Goal: Task Accomplishment & Management: Complete application form

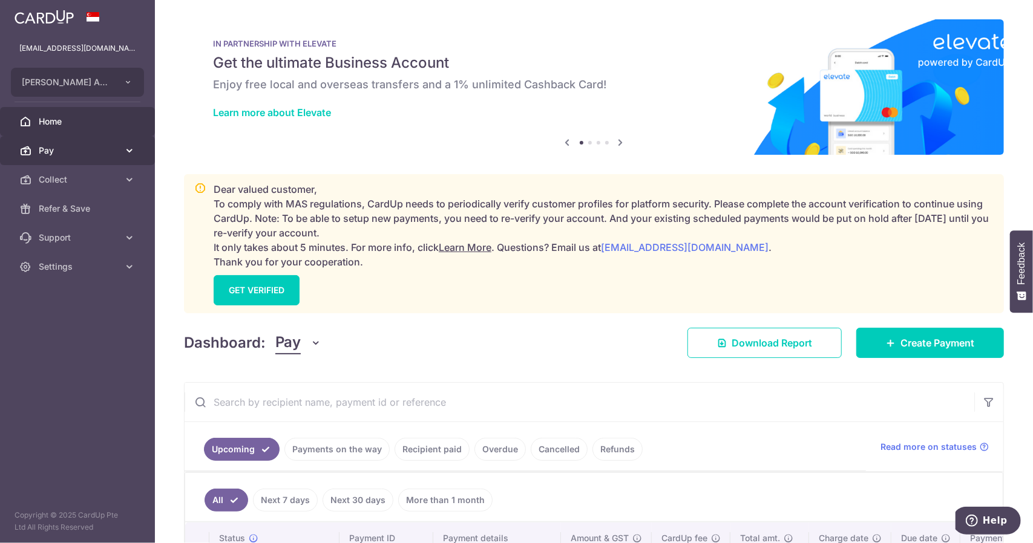
click at [102, 156] on span "Pay" at bounding box center [79, 151] width 80 height 12
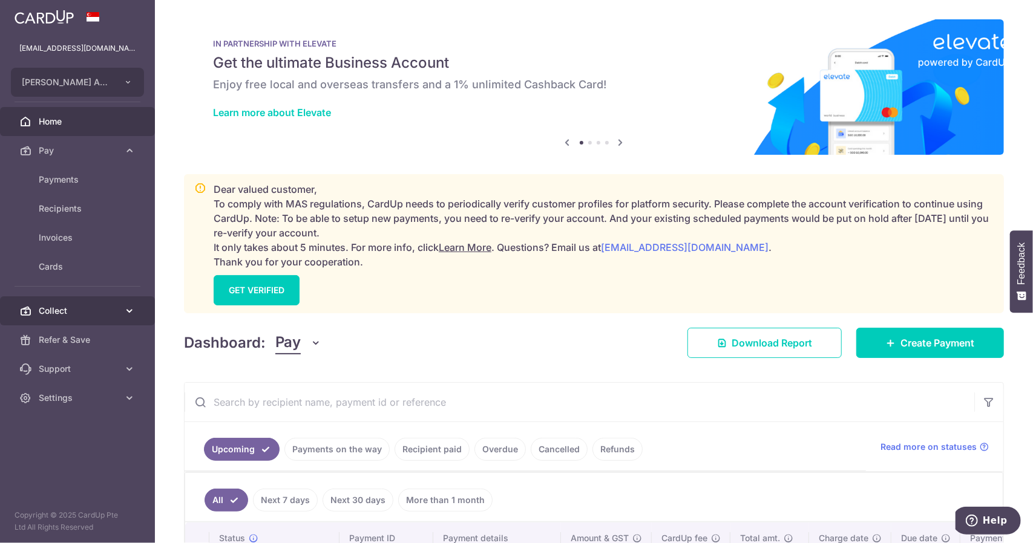
click at [90, 303] on link "Collect" at bounding box center [77, 311] width 155 height 29
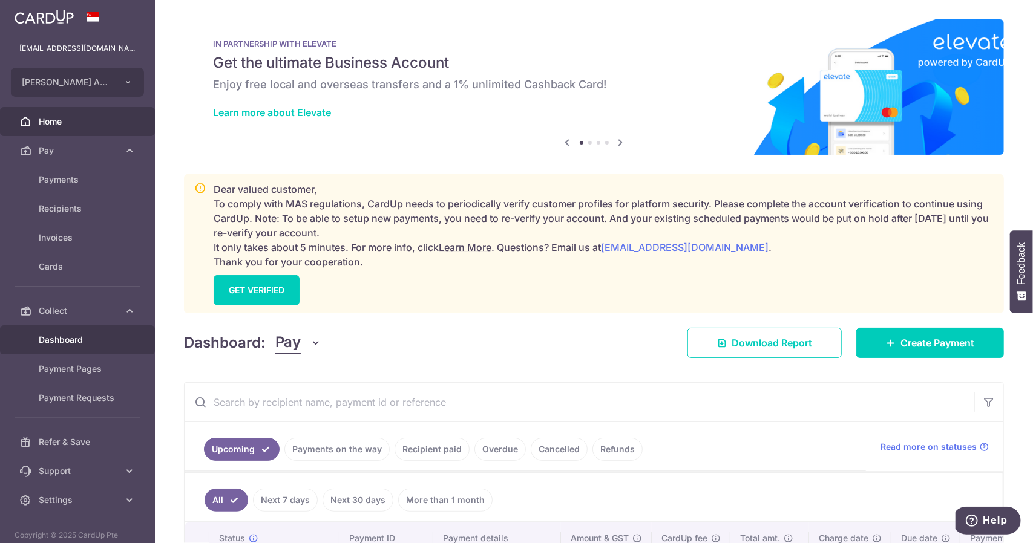
click at [119, 348] on link "Dashboard" at bounding box center [77, 340] width 155 height 29
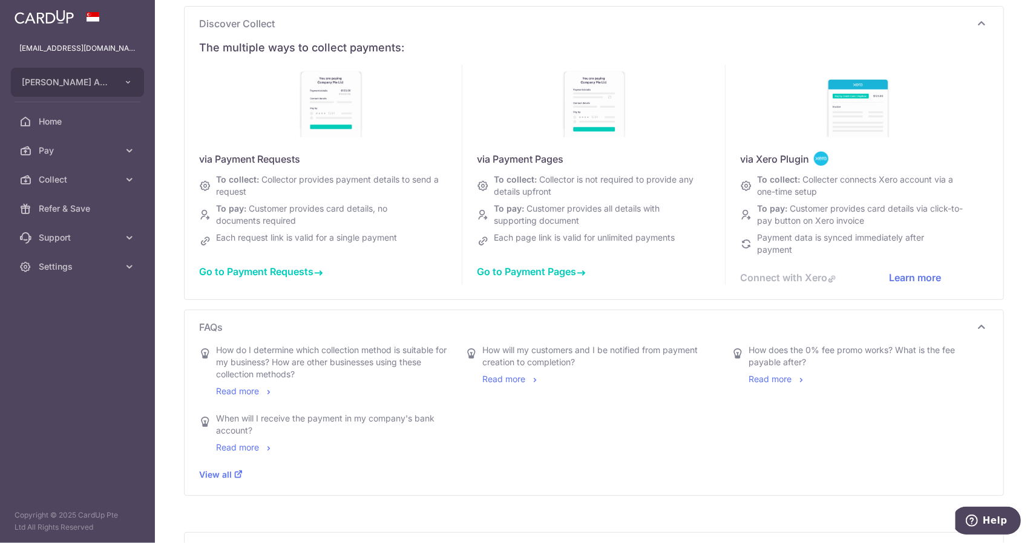
scroll to position [182, 0]
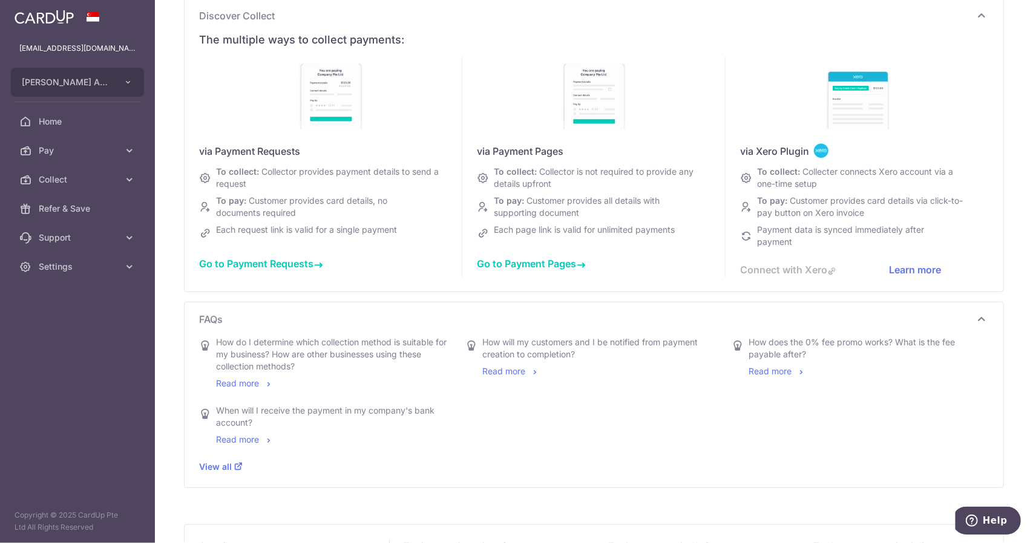
click at [762, 269] on div "Connect with Xero" at bounding box center [814, 270] width 149 height 15
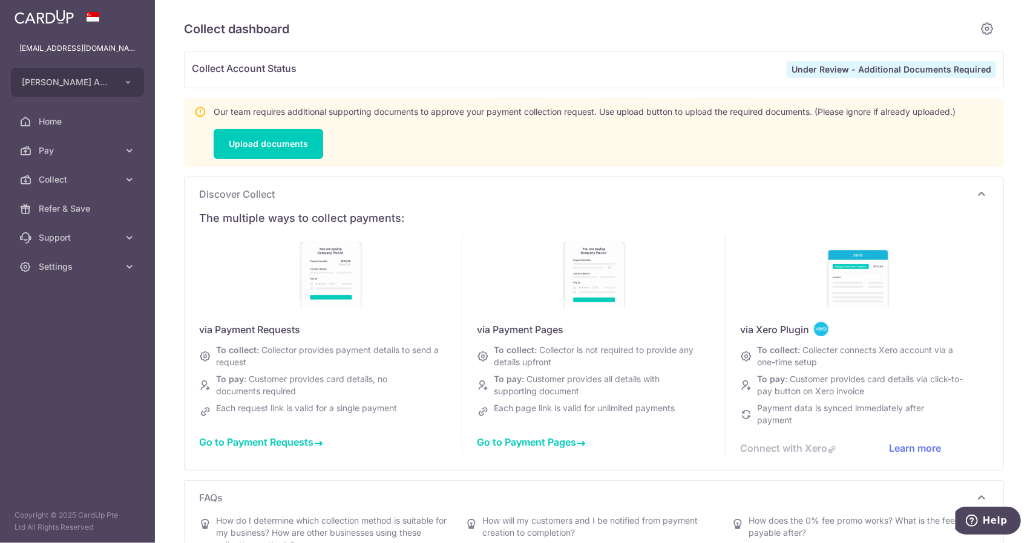
scroll to position [0, 0]
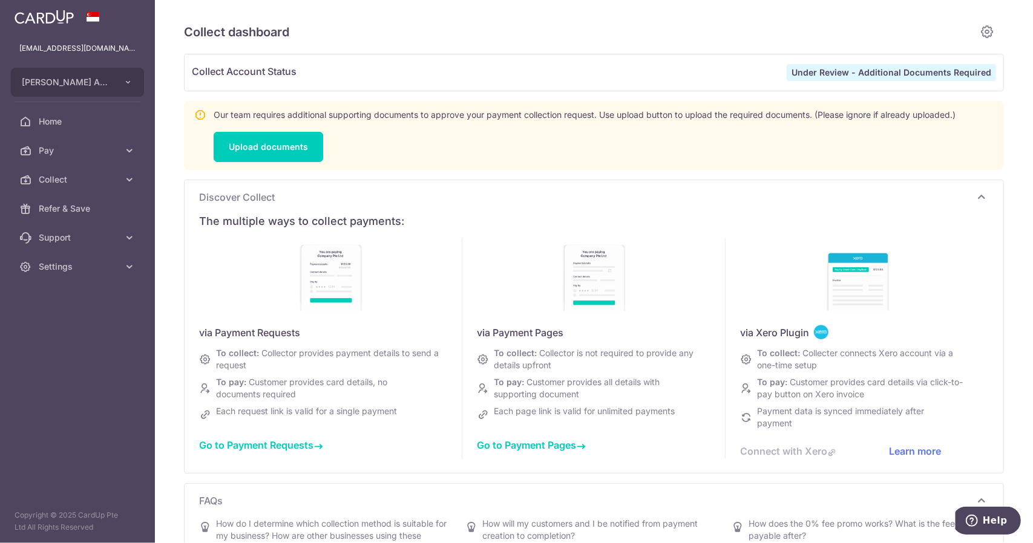
type input "September 2025"
click at [122, 82] on button "[PERSON_NAME] Anaesthetic Practice" at bounding box center [77, 82] width 133 height 29
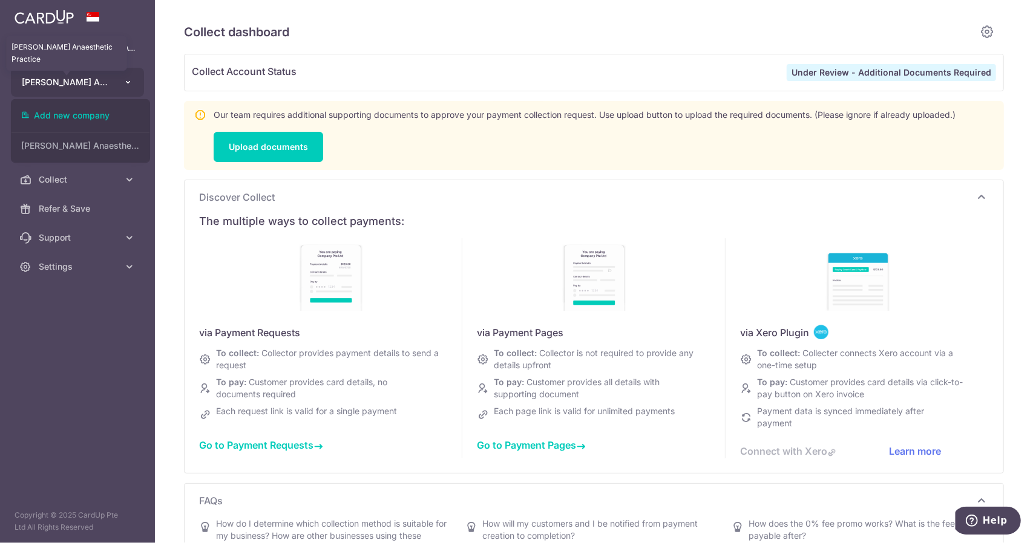
click at [70, 80] on span "[PERSON_NAME] Anaesthetic Practice" at bounding box center [67, 82] width 90 height 12
drag, startPoint x: 65, startPoint y: 80, endPoint x: 28, endPoint y: 64, distance: 41.2
click at [28, 64] on ul "drsjong@yahoo.com.sg Winston Jong Anaesthetic Practice Add new company Winston …" at bounding box center [77, 158] width 155 height 248
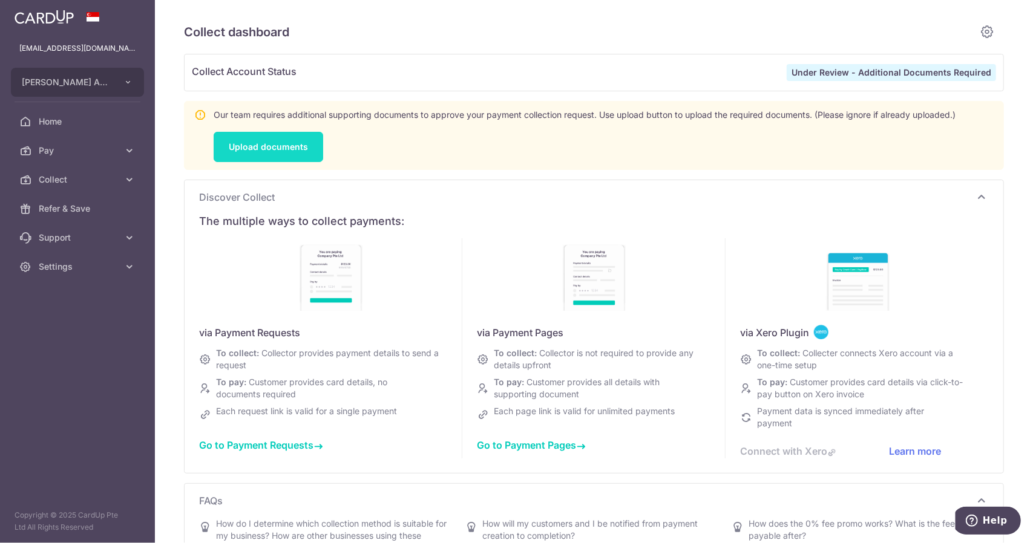
click at [304, 148] on link "Upload documents" at bounding box center [269, 147] width 110 height 30
click at [75, 111] on link "Home" at bounding box center [77, 121] width 155 height 29
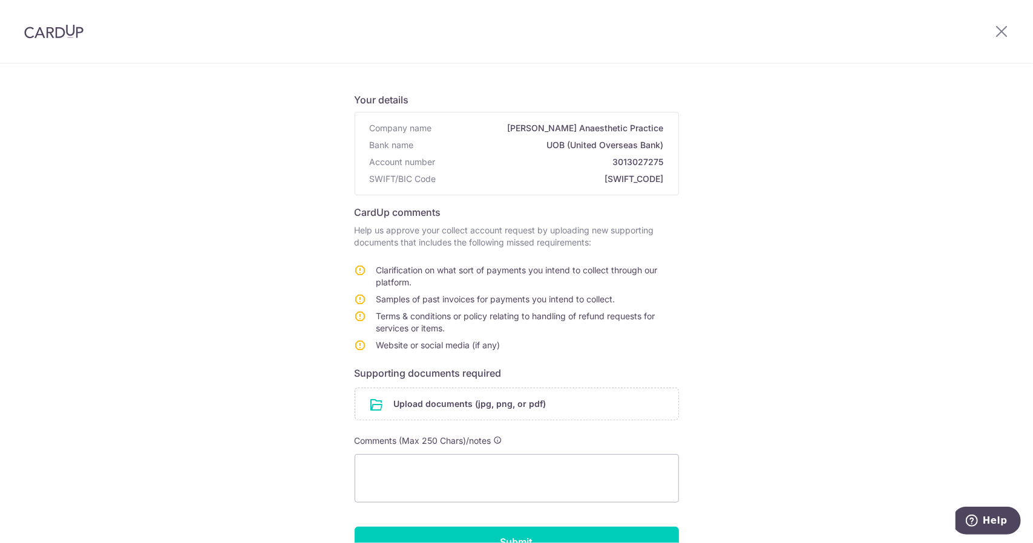
scroll to position [121, 0]
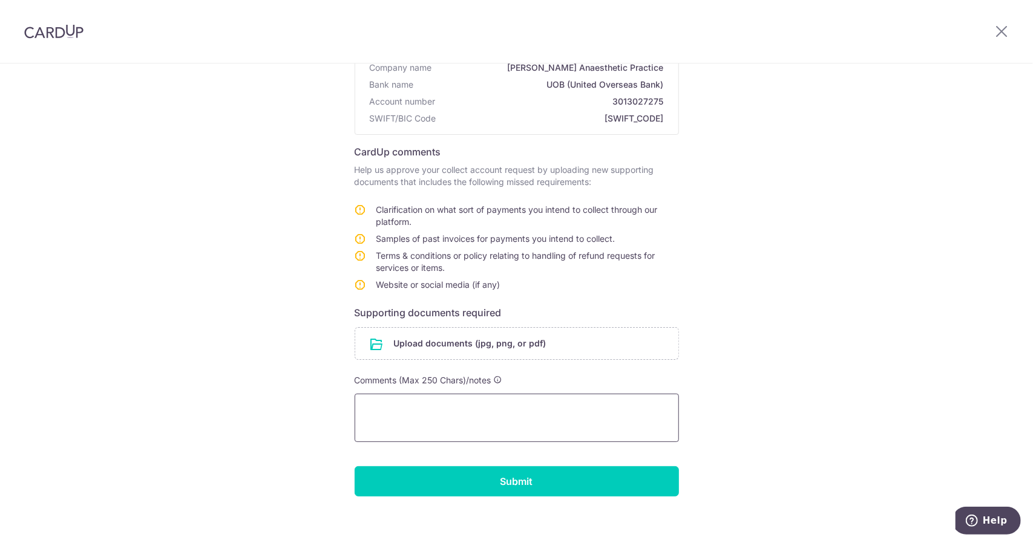
click at [616, 418] on textarea at bounding box center [517, 418] width 324 height 48
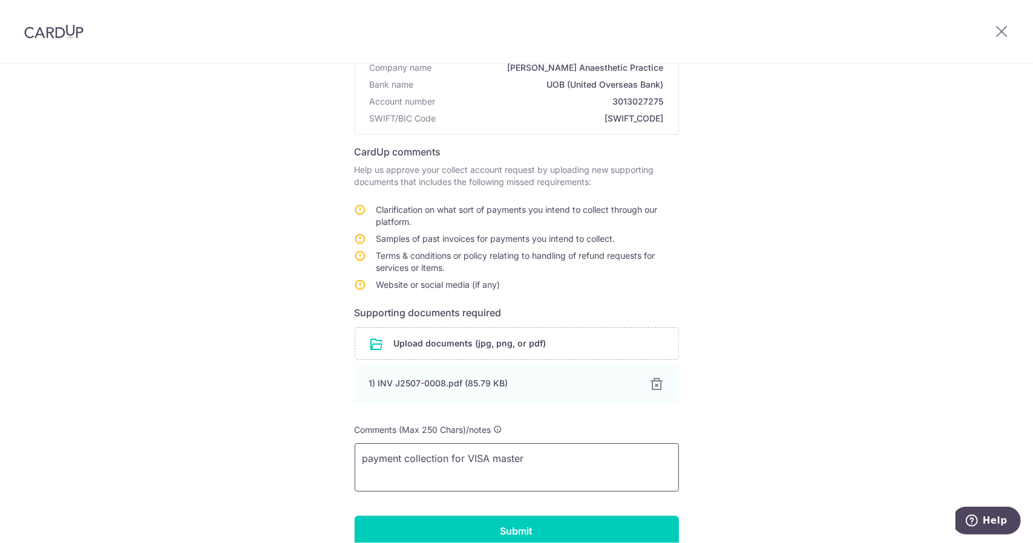
click at [449, 469] on textarea "payment collection for VISA master" at bounding box center [517, 468] width 324 height 48
click at [547, 464] on textarea "payment collection for VISA master" at bounding box center [517, 468] width 324 height 48
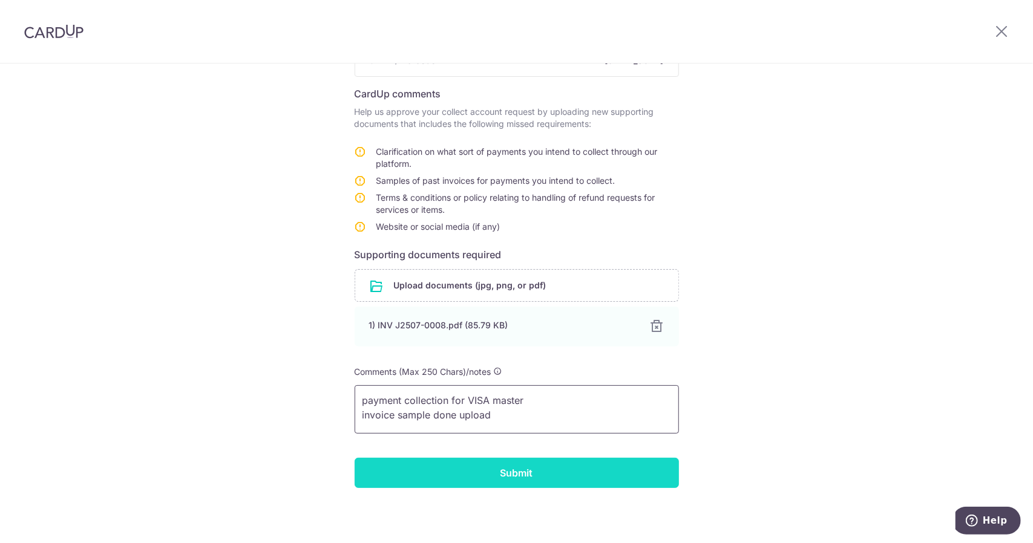
type textarea "payment collection for VISA master invoice sample done upload"
click at [538, 484] on input "Submit" at bounding box center [517, 473] width 324 height 30
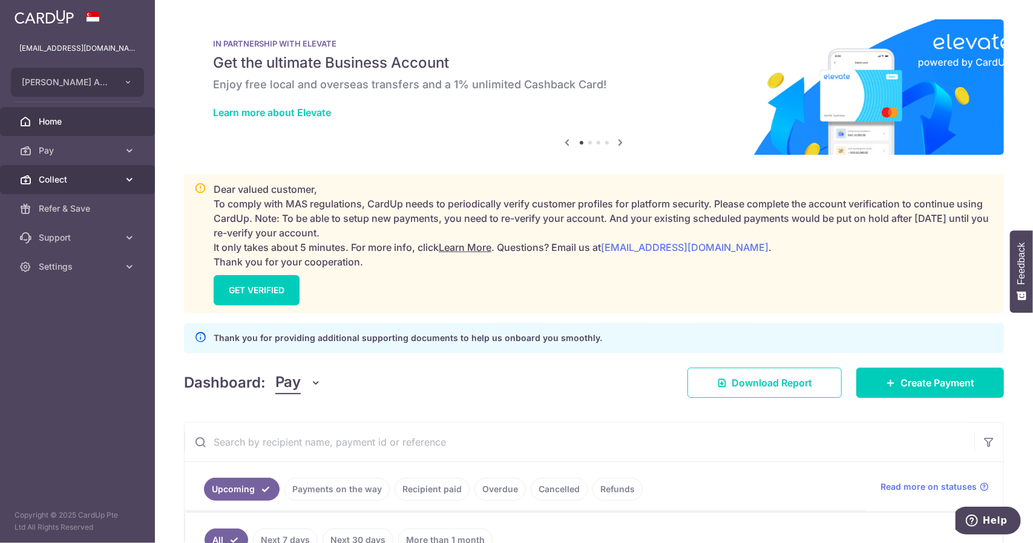
click at [117, 179] on span "Collect" at bounding box center [79, 180] width 80 height 12
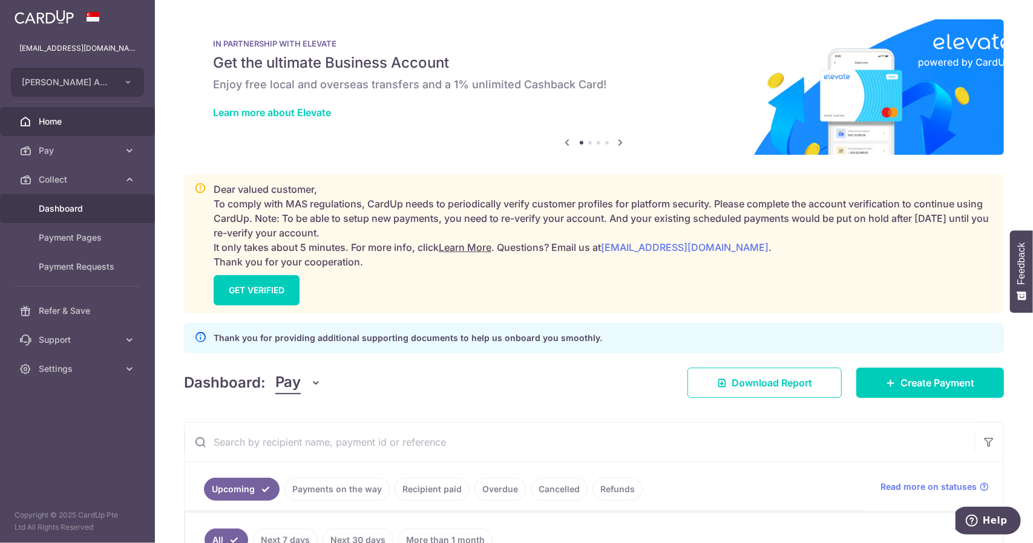
click at [118, 205] on span "Dashboard" at bounding box center [79, 209] width 80 height 12
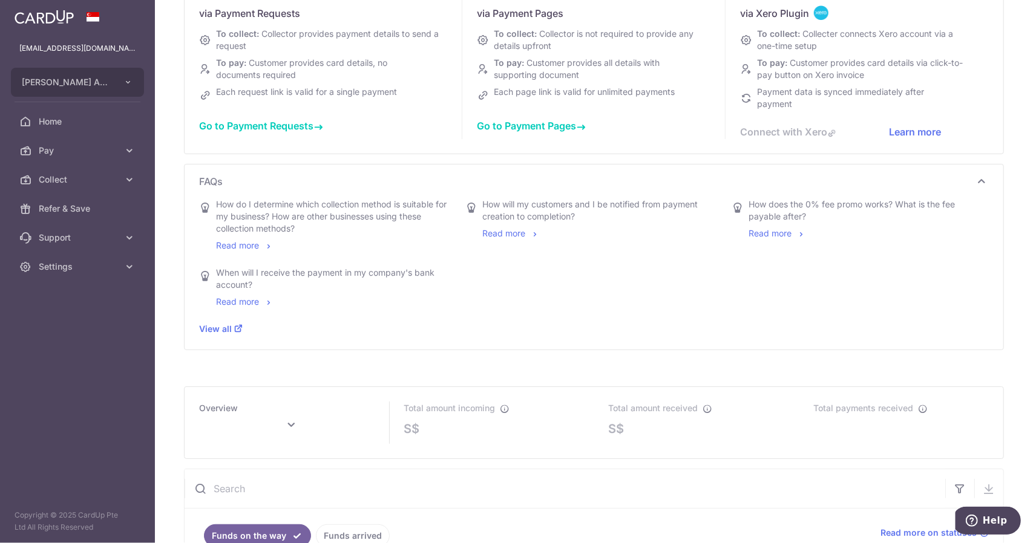
scroll to position [242, 0]
type input "September 2025"
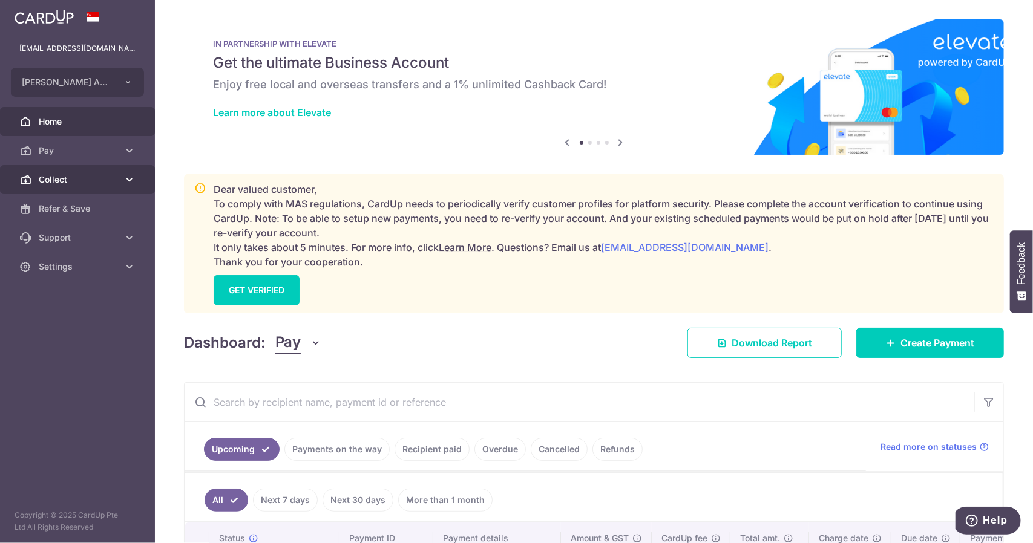
click at [88, 172] on link "Collect" at bounding box center [77, 179] width 155 height 29
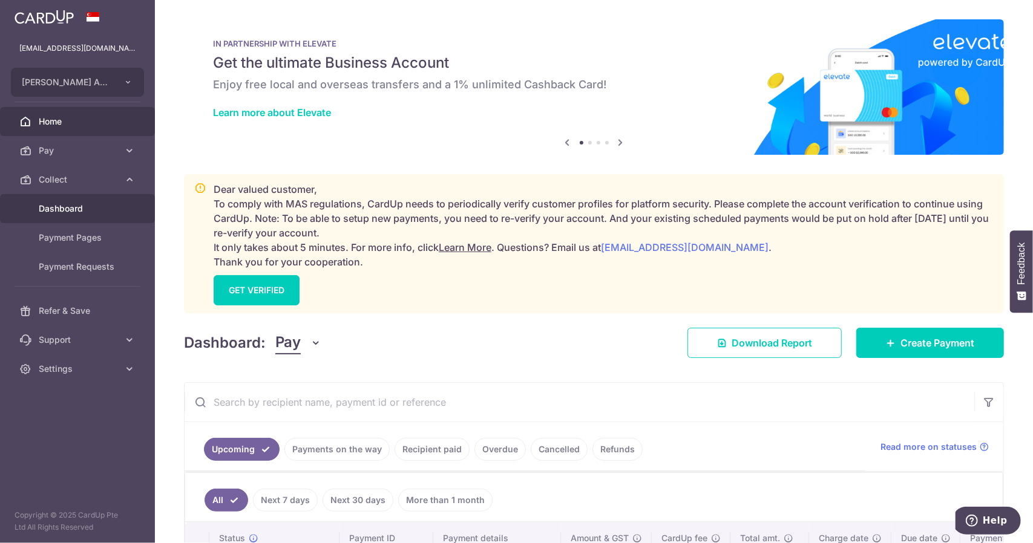
click at [90, 210] on span "Dashboard" at bounding box center [79, 209] width 80 height 12
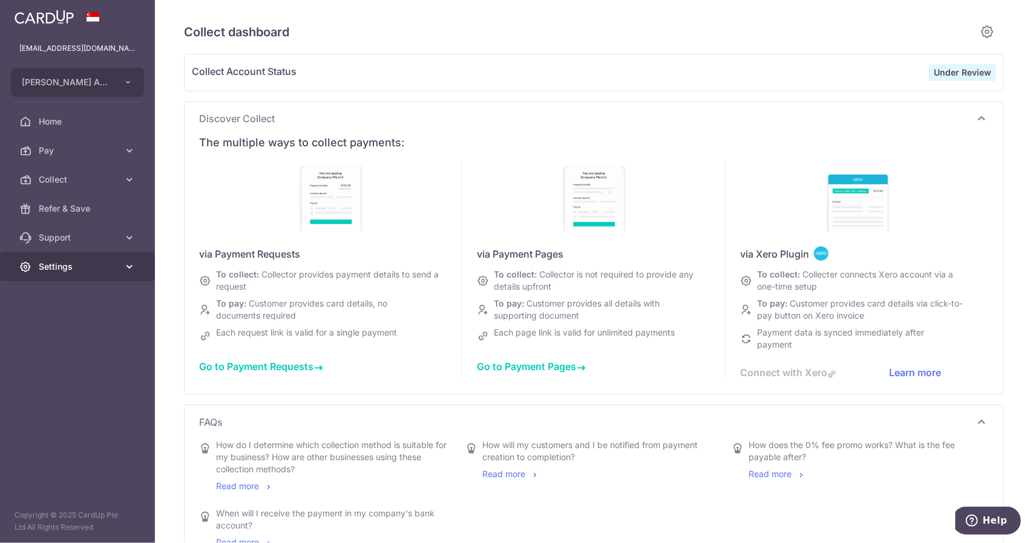
click at [107, 270] on span "Settings" at bounding box center [79, 267] width 80 height 12
click at [92, 328] on span "Logout" at bounding box center [79, 325] width 80 height 12
